Goal: Check status: Check status

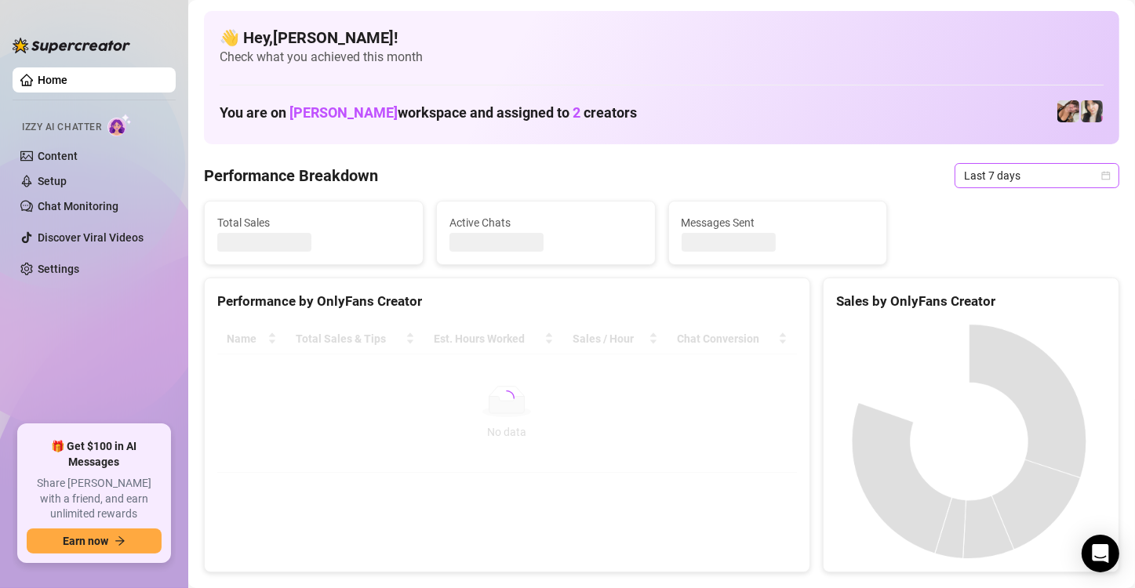
click at [1078, 184] on span "Last 7 days" at bounding box center [1037, 176] width 146 height 24
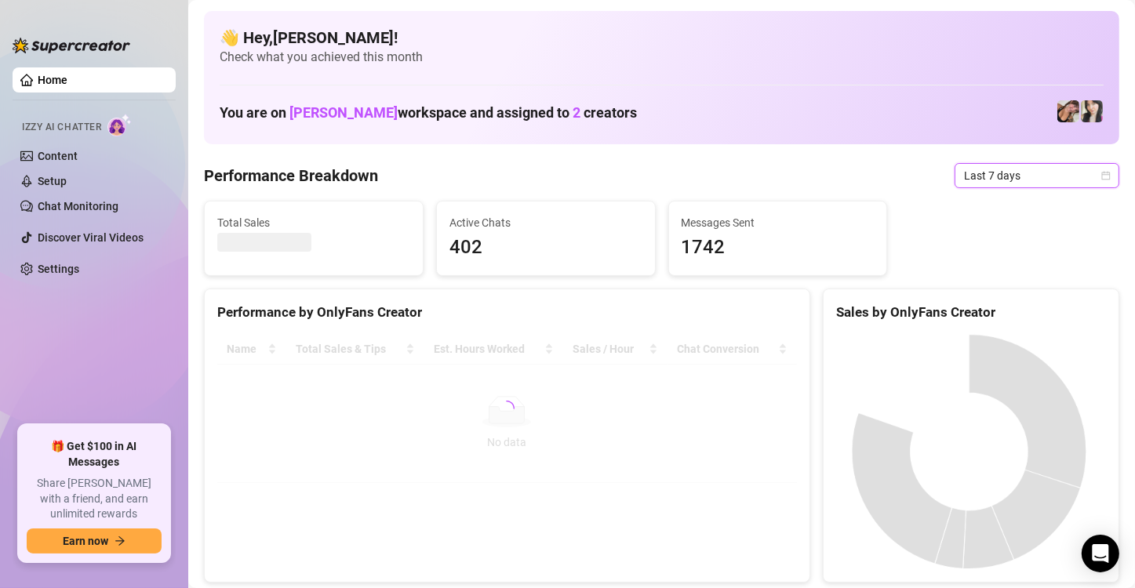
click at [1066, 182] on span "Last 7 days" at bounding box center [1037, 176] width 146 height 24
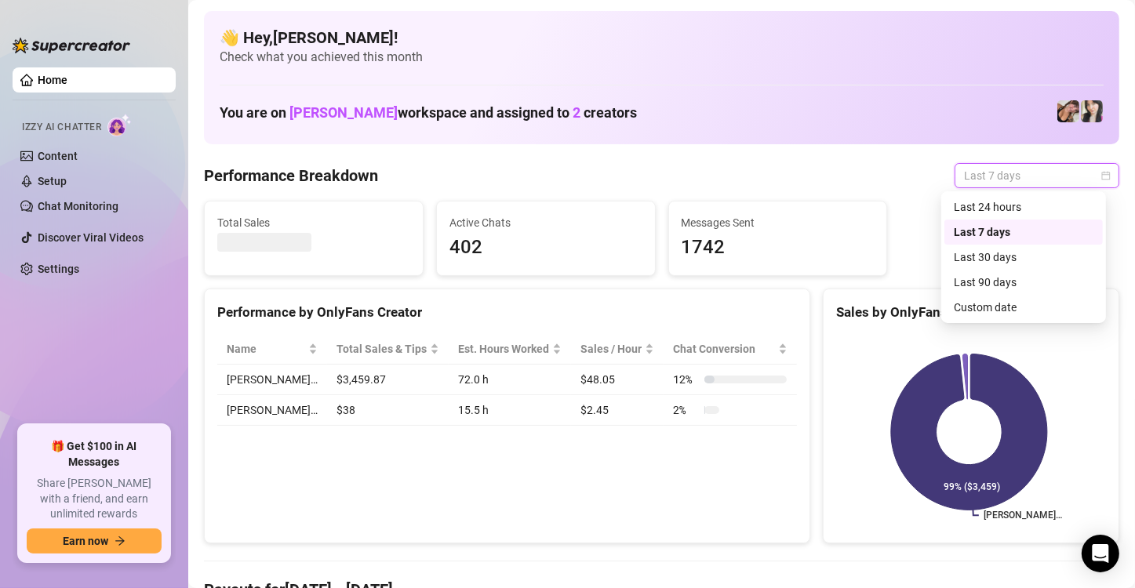
click at [1066, 182] on span "Last 7 days" at bounding box center [1037, 176] width 146 height 24
click at [1007, 301] on div "Custom date" at bounding box center [1024, 307] width 140 height 17
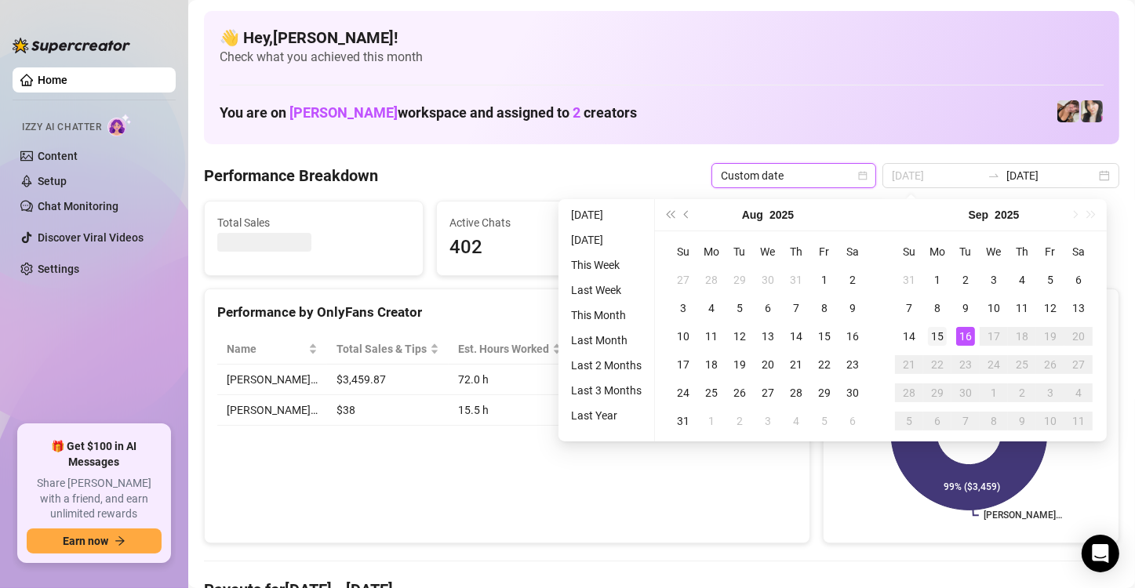
type input "[DATE]"
click at [940, 333] on div "15" at bounding box center [937, 336] width 19 height 19
click at [940, 333] on div "[PERSON_NAME]… 99% ($3,459)" at bounding box center [971, 432] width 295 height 221
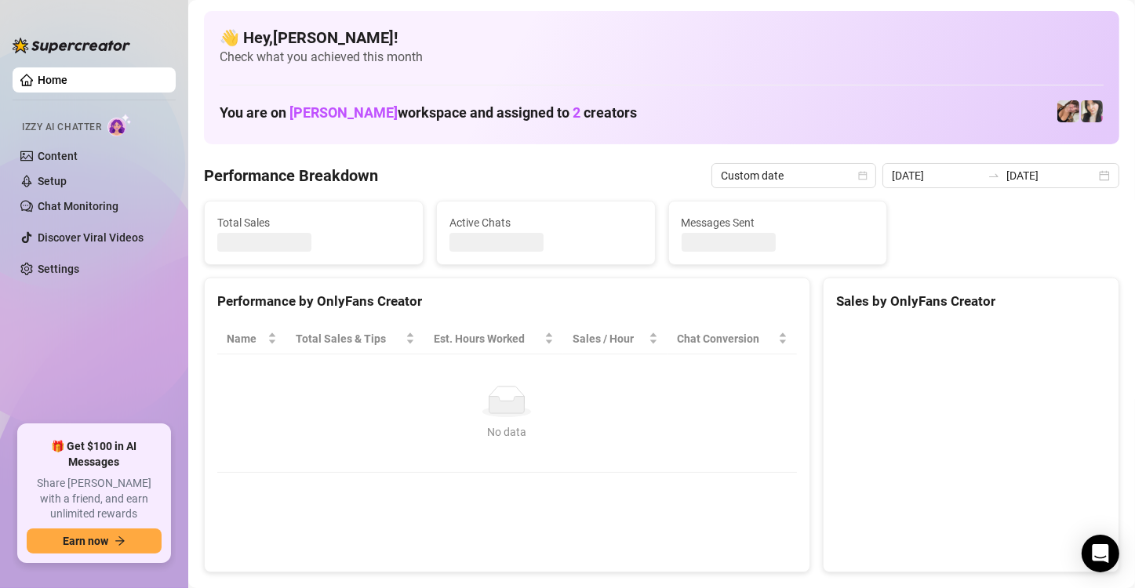
type input "[DATE]"
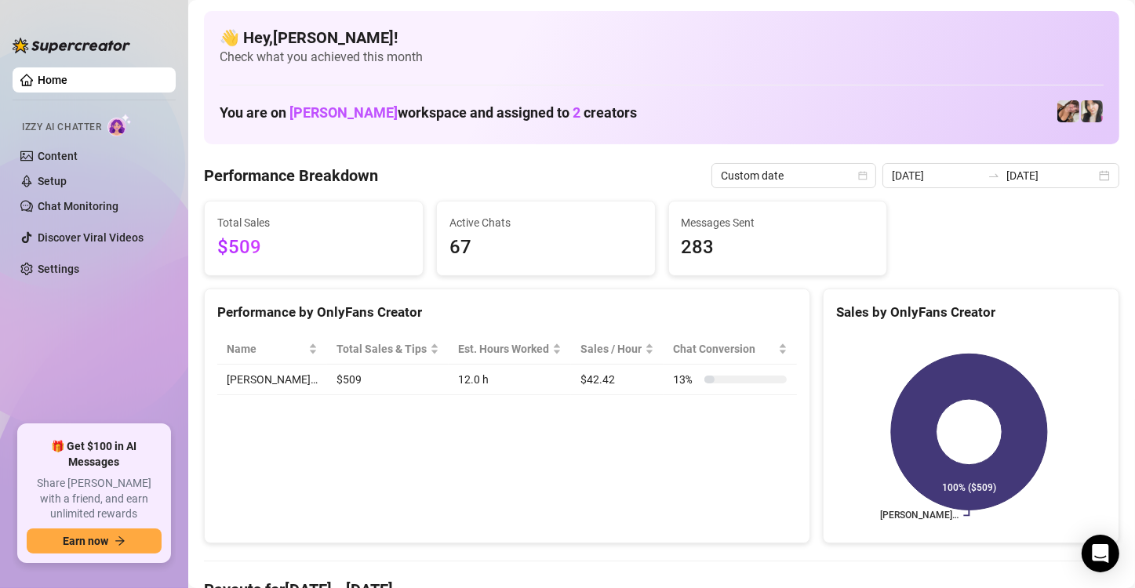
click at [147, 311] on ul "Home Izzy AI Chatter Content Setup Chat Monitoring Discover Viral Videos Settin…" at bounding box center [94, 240] width 163 height 358
click at [1041, 165] on div "[DATE] [DATE]" at bounding box center [1000, 175] width 237 height 25
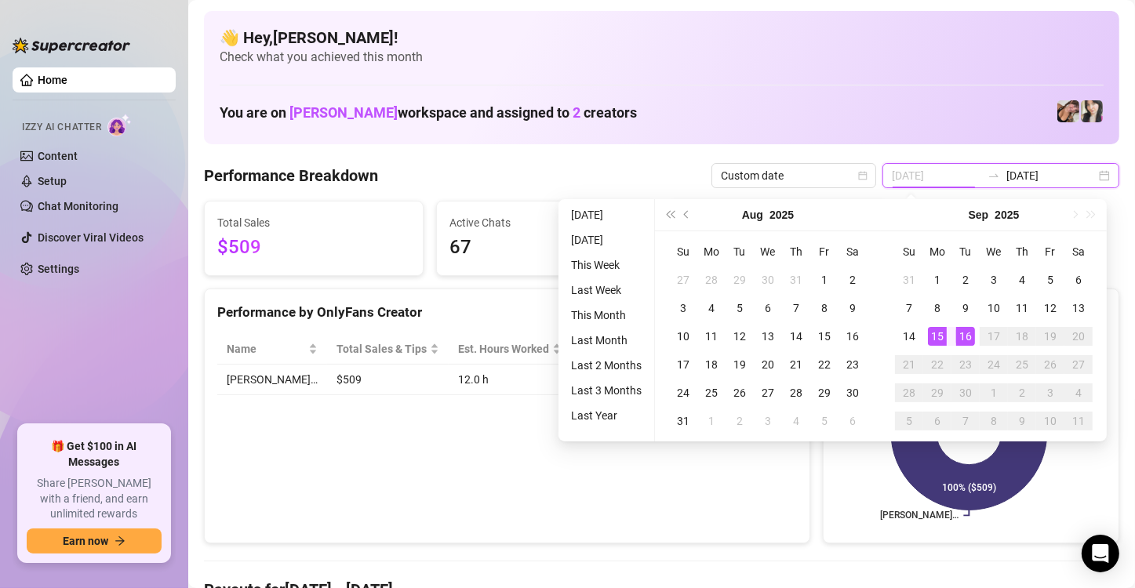
type input "[DATE]"
click at [968, 333] on div "16" at bounding box center [965, 336] width 19 height 19
click at [968, 333] on div "[PERSON_NAME]… 100% ($509)" at bounding box center [971, 432] width 295 height 221
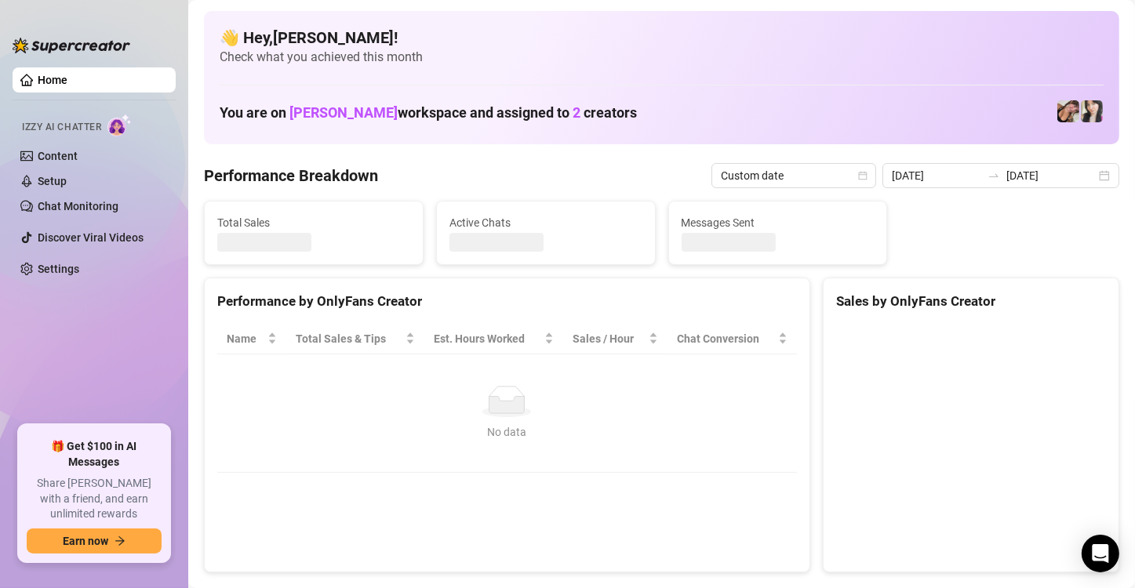
type input "[DATE]"
